Goal: Find specific page/section: Find specific page/section

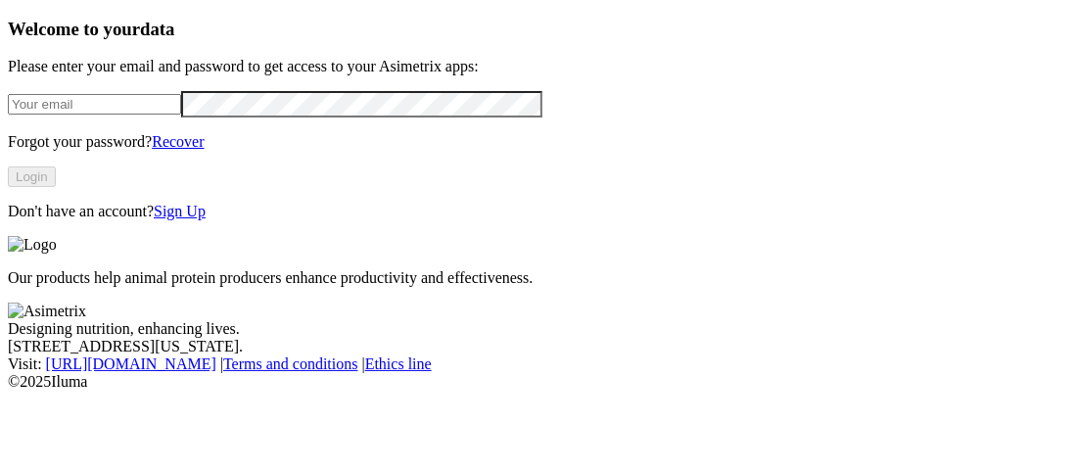
type input "[EMAIL_ADDRESS][DOMAIN_NAME]"
click at [56, 187] on button "Login" at bounding box center [32, 176] width 48 height 21
